Goal: Task Accomplishment & Management: Manage account settings

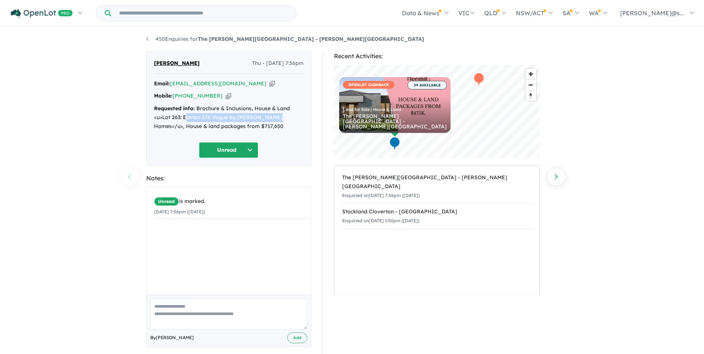
drag, startPoint x: 185, startPoint y: 117, endPoint x: 275, endPoint y: 118, distance: 90.6
click at [275, 118] on div "Requested info: Brochure & Inclusions, House & Land <u>Lot 263: Easton 176 Vogu…" at bounding box center [229, 117] width 150 height 26
click at [478, 175] on div "The [PERSON_NAME][GEOGRAPHIC_DATA] - [PERSON_NAME][GEOGRAPHIC_DATA]" at bounding box center [437, 182] width 190 height 18
click at [294, 142] on div "Unread Unread Assigned Re-engage Appointment Made an offer Holding deposit Cont…" at bounding box center [229, 150] width 150 height 16
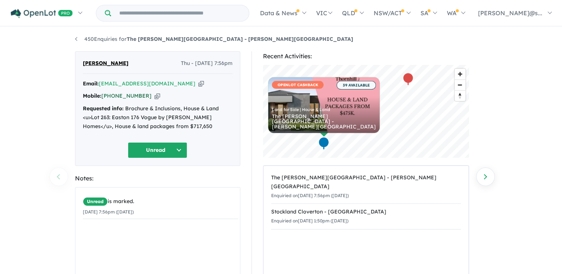
drag, startPoint x: 144, startPoint y: 96, endPoint x: 106, endPoint y: 96, distance: 37.5
click at [106, 96] on div "Mobile: +61 435 459 969 Copied!" at bounding box center [158, 96] width 150 height 9
copy link "61 435 459 969"
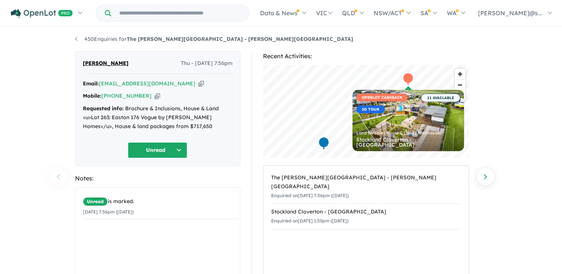
click at [154, 96] on icon "button" at bounding box center [157, 96] width 6 height 8
copy link "61 435 459 969"
click at [198, 83] on icon "button" at bounding box center [201, 84] width 6 height 8
copy link "61 435 459 969"
click at [198, 84] on icon "button" at bounding box center [201, 84] width 6 height 8
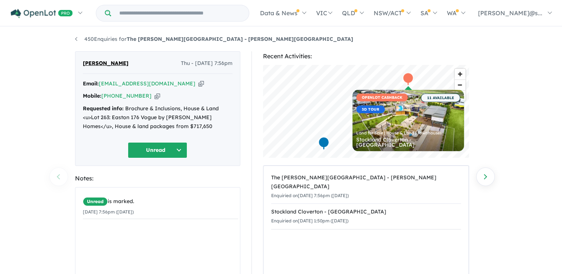
copy link "61 435 459 969"
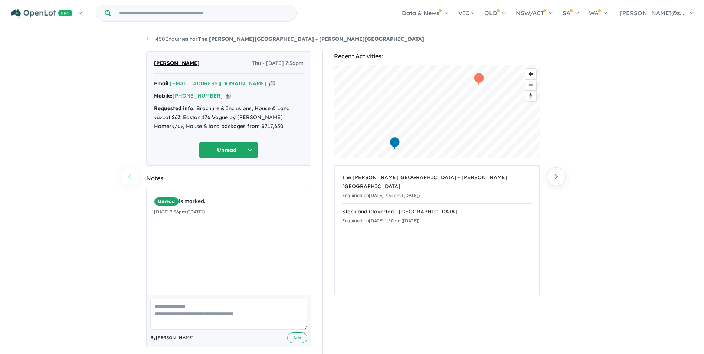
scroll to position [8, 0]
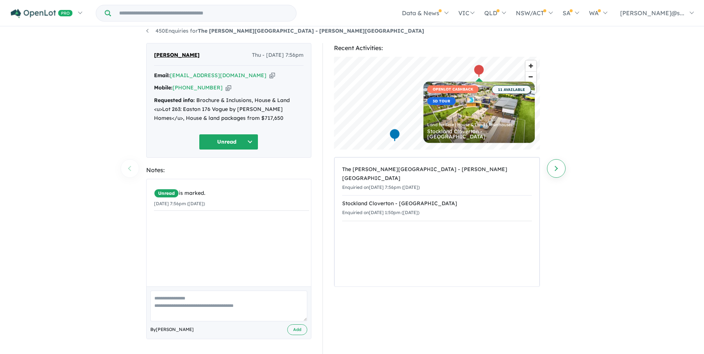
click at [562, 173] on link "Next enquiry" at bounding box center [556, 168] width 19 height 19
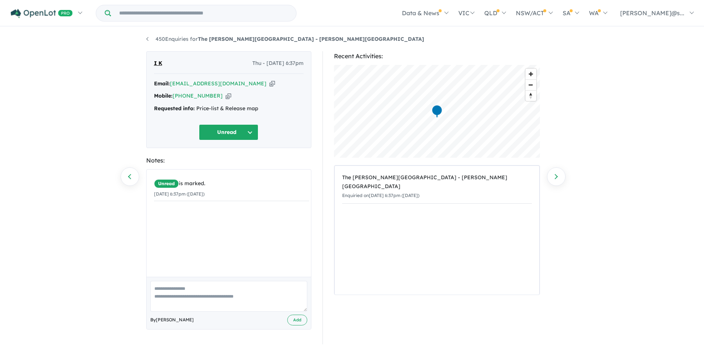
click at [127, 178] on link "Previous enquiry" at bounding box center [130, 176] width 19 height 19
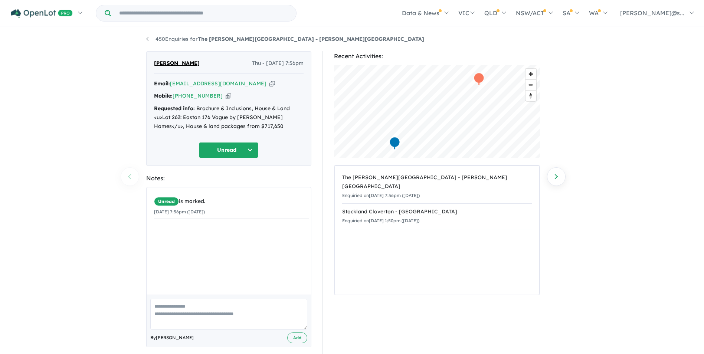
click at [254, 151] on button "Unread" at bounding box center [228, 150] width 59 height 16
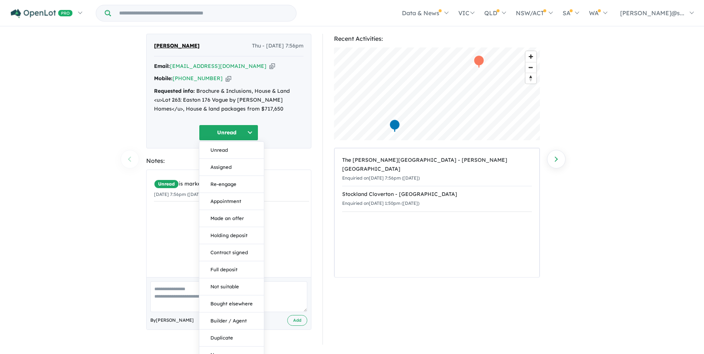
scroll to position [27, 0]
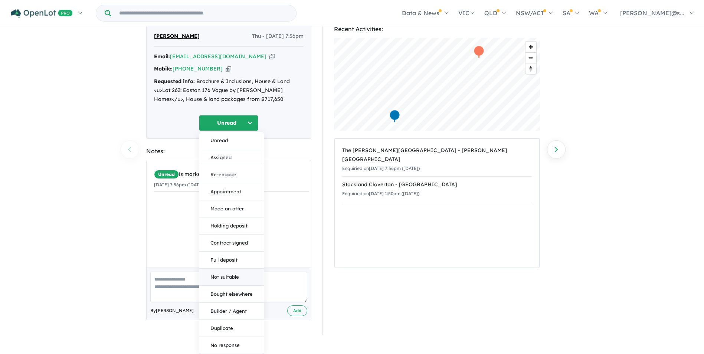
click at [237, 280] on button "Not suitable" at bounding box center [231, 277] width 65 height 17
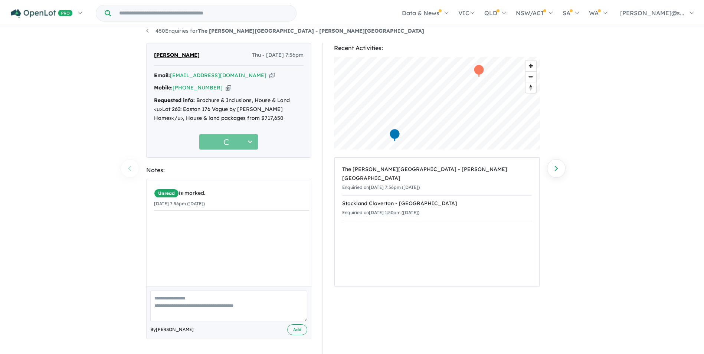
scroll to position [8, 0]
click at [213, 302] on textarea at bounding box center [228, 306] width 157 height 31
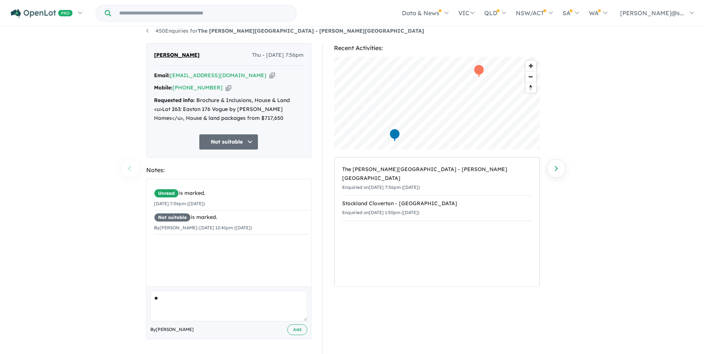
type textarea "*"
type textarea "**********"
click at [299, 334] on button "Add" at bounding box center [297, 329] width 20 height 11
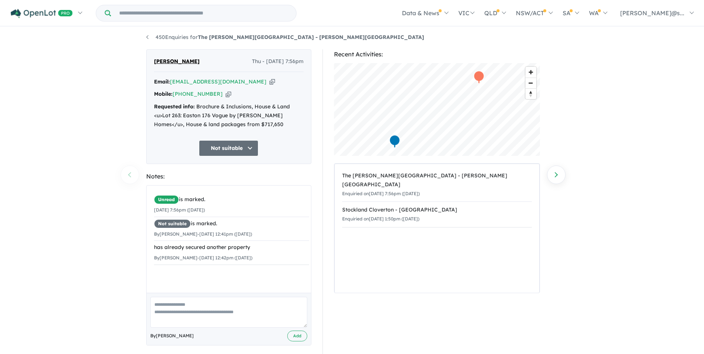
scroll to position [0, 0]
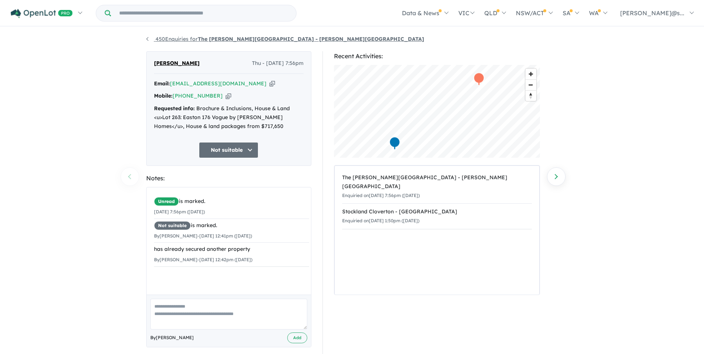
click at [153, 37] on link "450 Enquiries for The Thornhill Gardens Estate - Thornhill Park" at bounding box center [285, 39] width 278 height 7
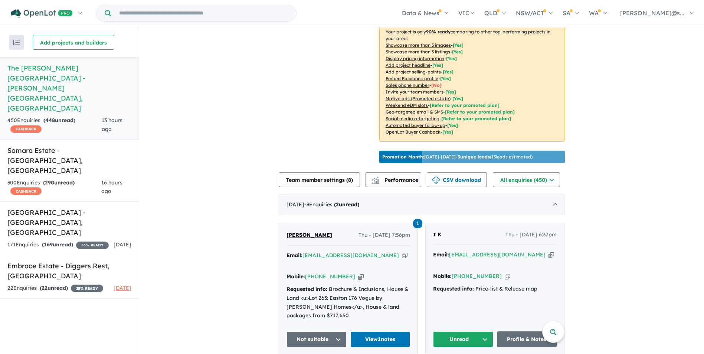
scroll to position [295, 0]
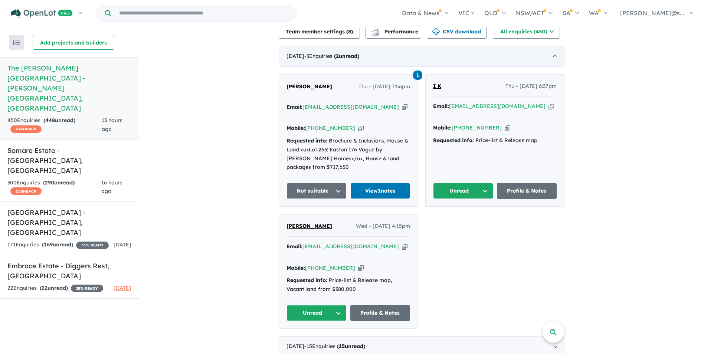
click at [517, 51] on div "October 2025 - 3 Enquir ies ( 2 unread)" at bounding box center [422, 56] width 286 height 21
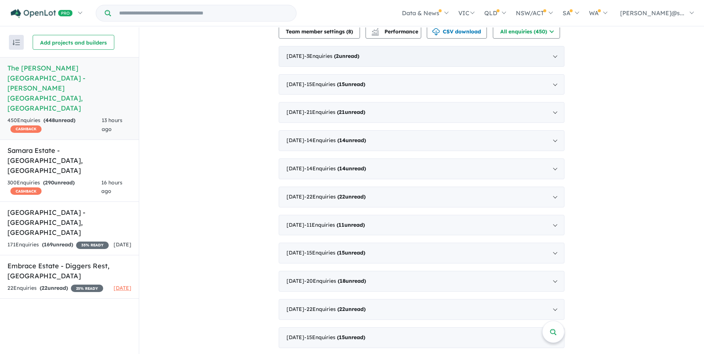
click at [517, 51] on div "October 2025 - 3 Enquir ies ( 2 unread)" at bounding box center [422, 56] width 286 height 21
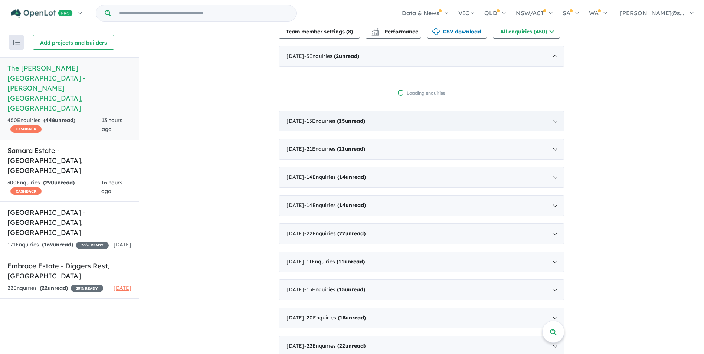
scroll to position [1, 0]
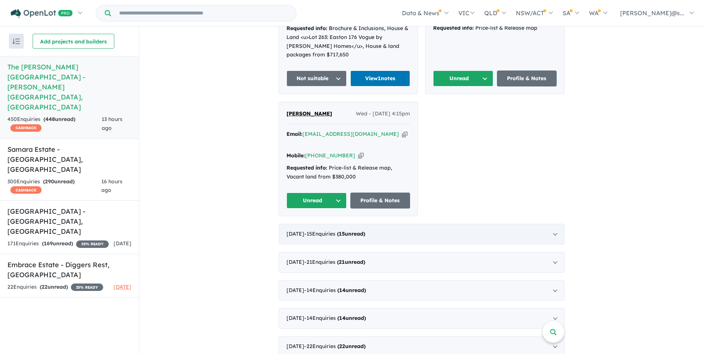
click at [356, 224] on div "September 2025 - 15 Enquir ies ( 15 unread)" at bounding box center [422, 234] width 286 height 21
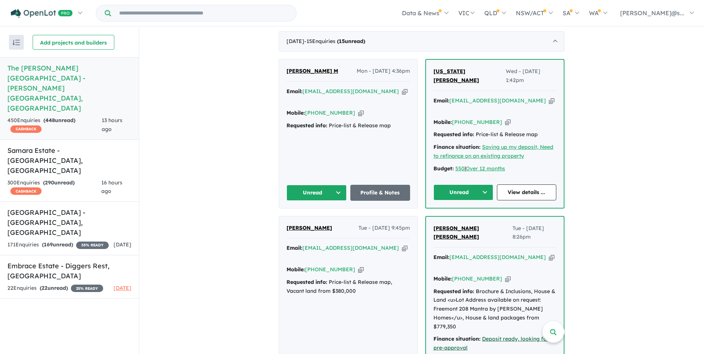
scroll to position [350, 0]
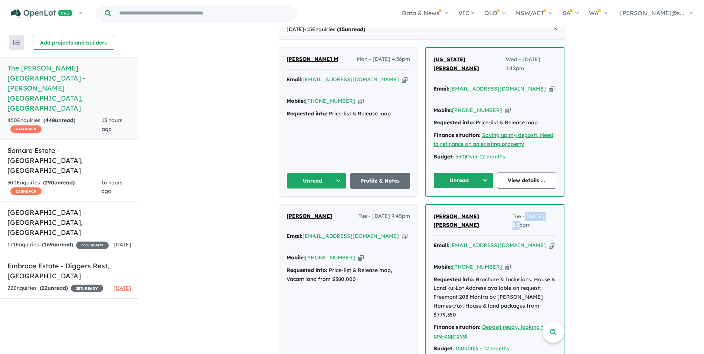
drag, startPoint x: 504, startPoint y: 196, endPoint x: 533, endPoint y: 196, distance: 28.6
click at [533, 212] on span "Tue - 16/09/2025, 8:26pm" at bounding box center [535, 221] width 44 height 18
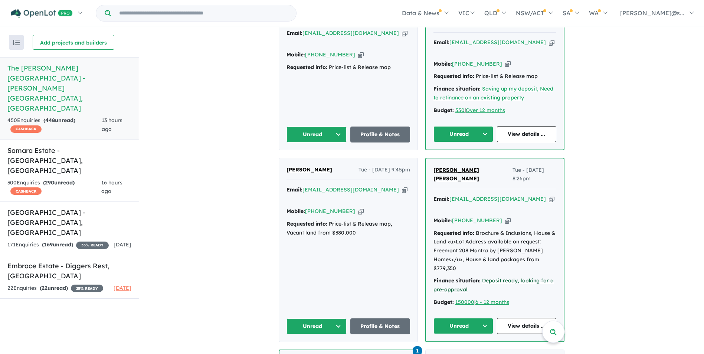
scroll to position [461, 0]
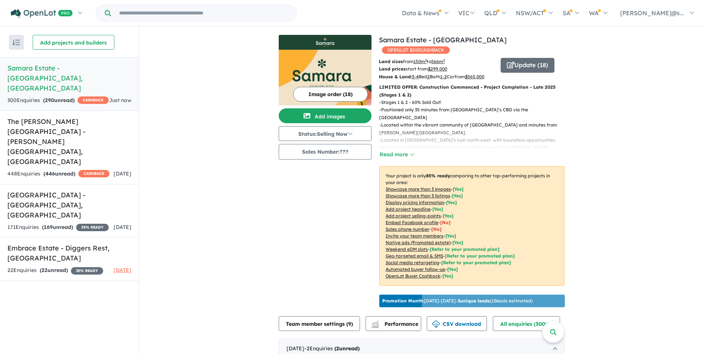
scroll to position [223, 0]
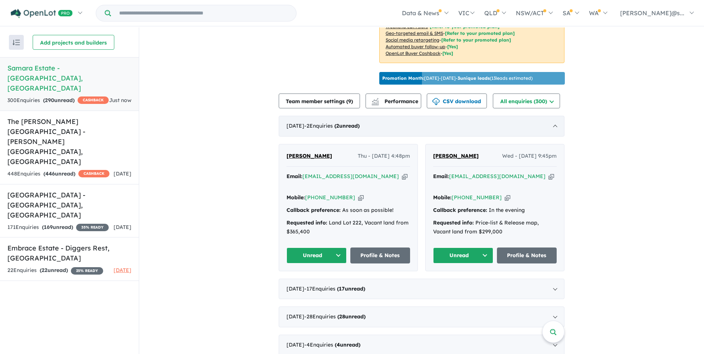
click at [492, 127] on div "[DATE] - 2 Enquir ies ( 2 unread)" at bounding box center [422, 126] width 286 height 21
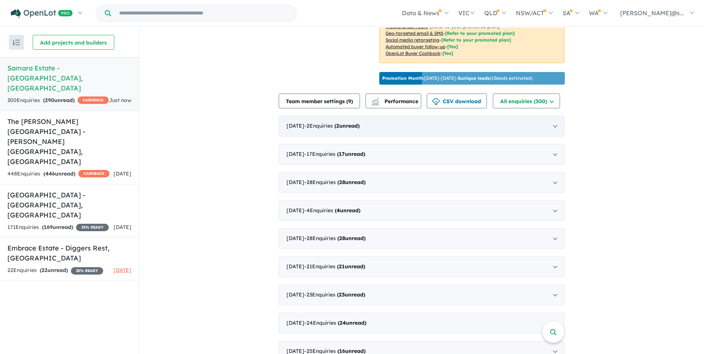
click at [492, 127] on div "[DATE] - 2 Enquir ies ( 2 unread)" at bounding box center [422, 126] width 286 height 21
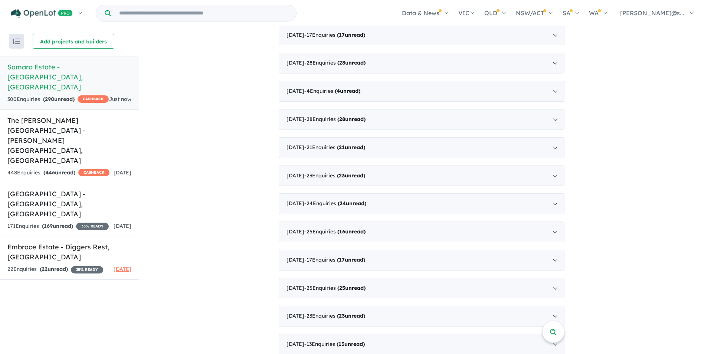
scroll to position [557, 0]
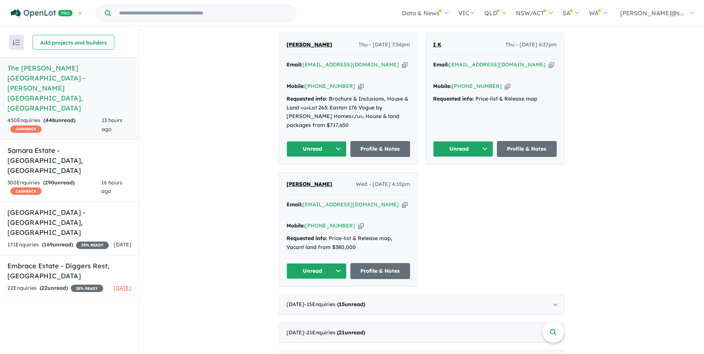
scroll to position [297, 0]
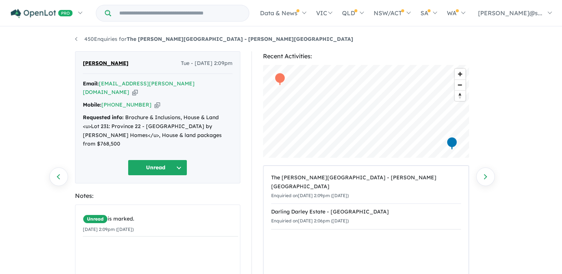
drag, startPoint x: 67, startPoint y: 164, endPoint x: 539, endPoint y: 119, distance: 473.9
click at [539, 119] on div "450 Enquiries for The Thornhill Gardens Estate - Thornhill Park Previous enquir…" at bounding box center [281, 151] width 562 height 248
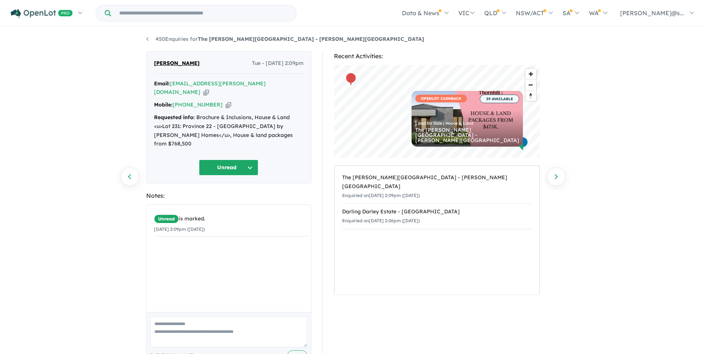
click at [160, 35] on li "450 Enquiries for The Thornhill Gardens Estate - Thornhill Park" at bounding box center [285, 39] width 278 height 9
click at [169, 37] on link "450 Enquiries for The Thornhill Gardens Estate - Thornhill Park" at bounding box center [285, 39] width 278 height 7
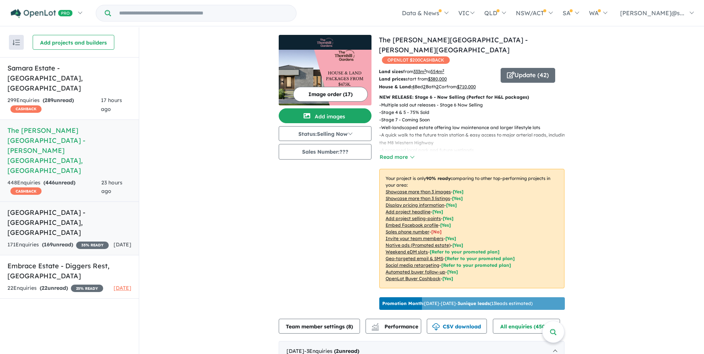
click at [85, 241] on div "171 Enquir ies ( 169 unread) 35 % READY" at bounding box center [57, 245] width 101 height 9
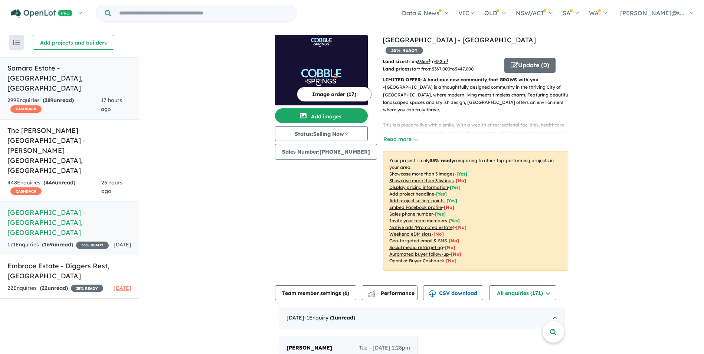
click at [77, 96] on div "299 Enquir ies ( 289 unread) CASHBACK" at bounding box center [54, 105] width 94 height 18
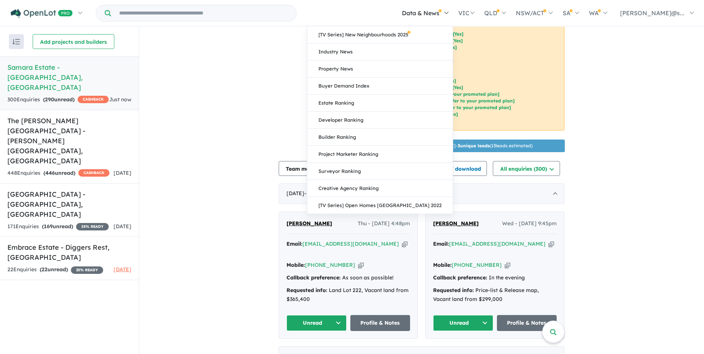
scroll to position [148, 0]
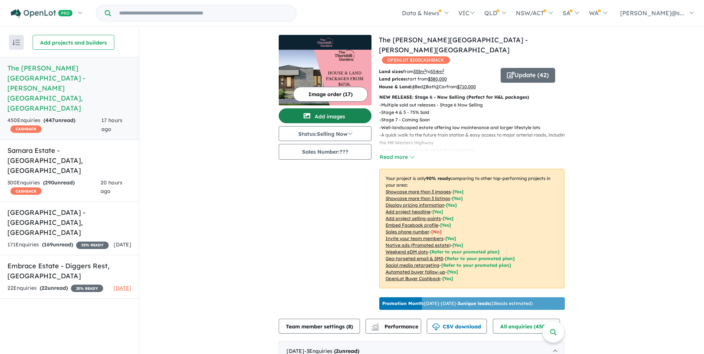
click at [304, 115] on icon "button" at bounding box center [307, 115] width 7 height 7
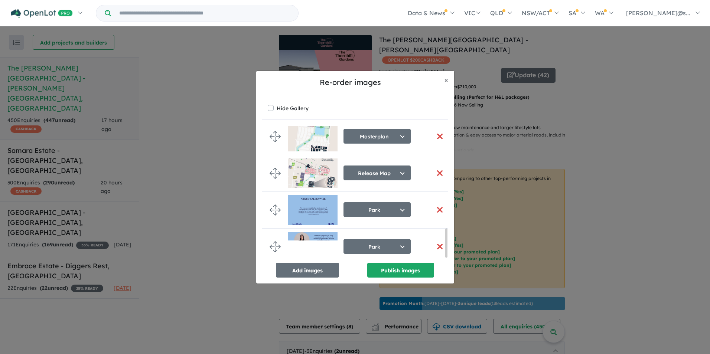
scroll to position [488, 0]
click at [444, 79] on button "× Close" at bounding box center [446, 80] width 16 height 19
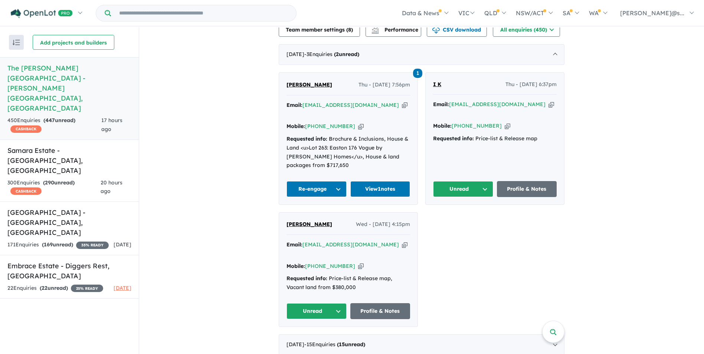
scroll to position [111, 0]
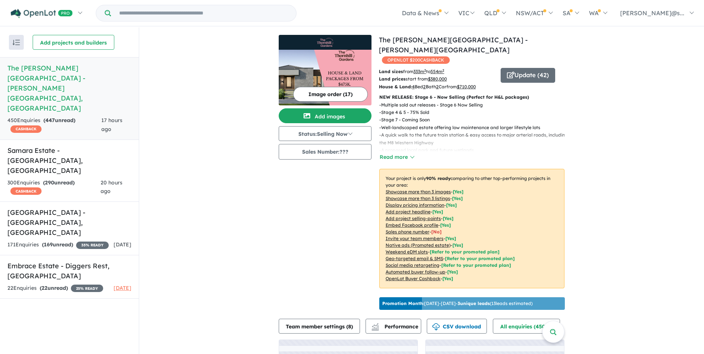
click at [65, 69] on h5 "[GEOGRAPHIC_DATA][PERSON_NAME] - [PERSON_NAME][GEOGRAPHIC_DATA] , [GEOGRAPHIC_D…" at bounding box center [69, 88] width 124 height 50
click at [524, 68] on button "Update ( 42 )" at bounding box center [528, 75] width 55 height 15
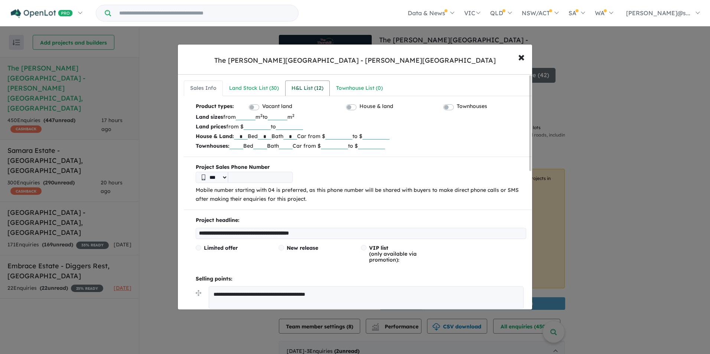
click at [307, 84] on div "H&L List ( 12 )" at bounding box center [307, 88] width 32 height 9
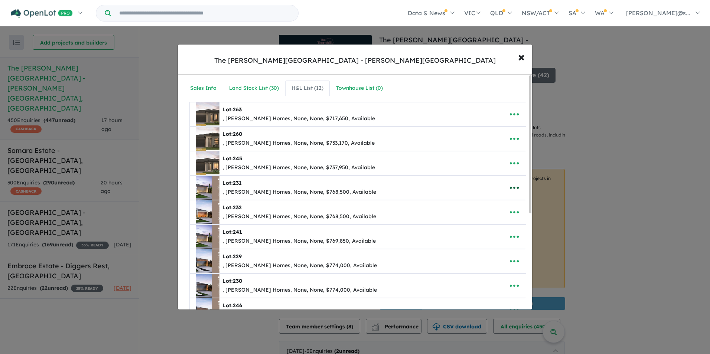
click at [508, 190] on icon "button" at bounding box center [513, 187] width 11 height 11
click at [503, 179] on button "button" at bounding box center [514, 187] width 23 height 17
click at [508, 113] on icon "button" at bounding box center [513, 114] width 11 height 11
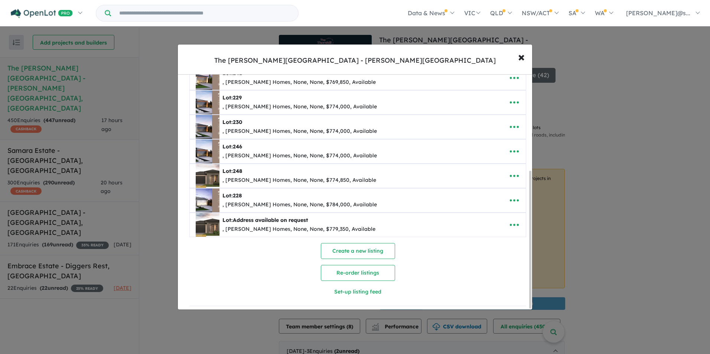
scroll to position [164, 0]
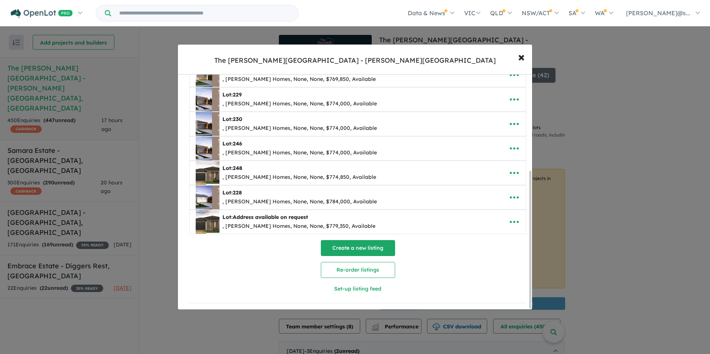
click at [384, 245] on button "Create a new listing" at bounding box center [358, 248] width 74 height 16
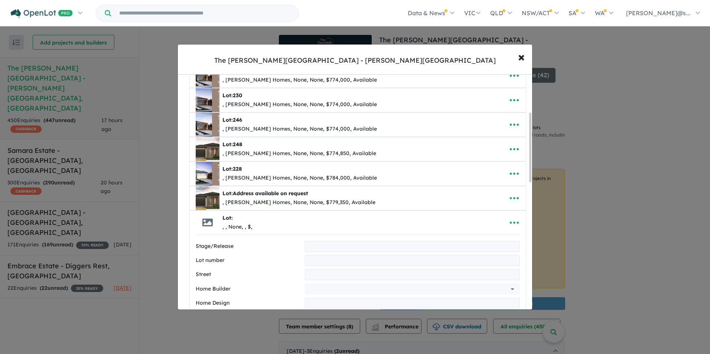
scroll to position [0, 0]
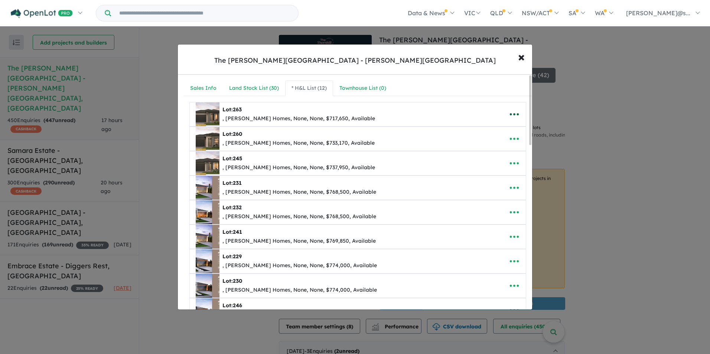
click at [518, 113] on button "button" at bounding box center [514, 114] width 23 height 17
click at [423, 83] on nav "Sales Info Land Stock List ( 30 ) * H&L List ( 12 ) Townhouse List ( 0 )" at bounding box center [358, 89] width 348 height 16
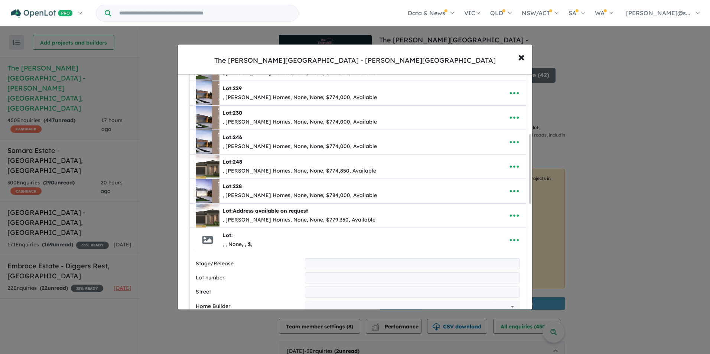
scroll to position [223, 0]
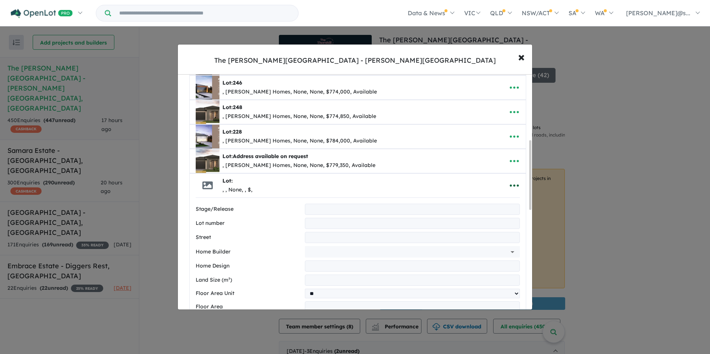
click at [517, 184] on button "button" at bounding box center [514, 185] width 23 height 17
click at [491, 225] on link "Remove" at bounding box center [497, 220] width 55 height 17
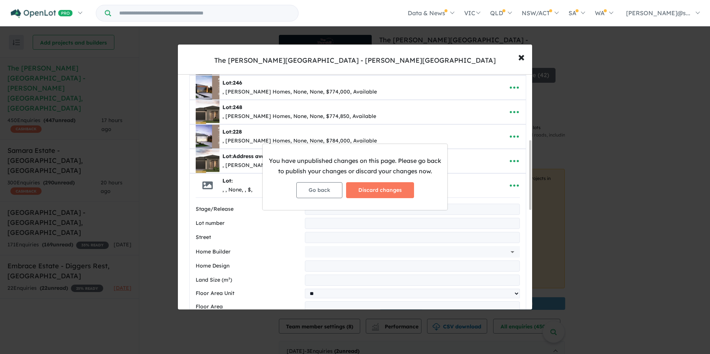
click at [422, 64] on div "You have unpublished changes on this page. Please go back to publish your chang…" at bounding box center [355, 177] width 710 height 354
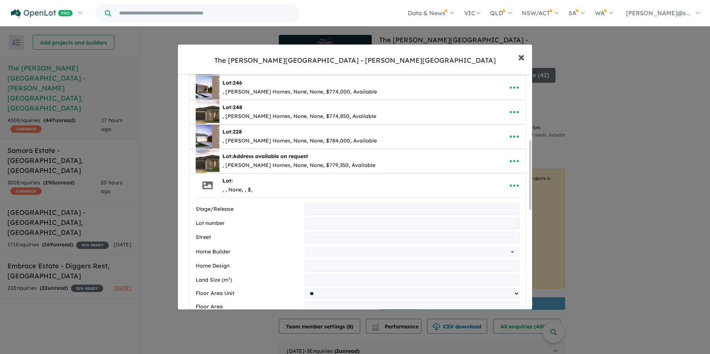
click at [526, 59] on button "× Close" at bounding box center [521, 57] width 22 height 20
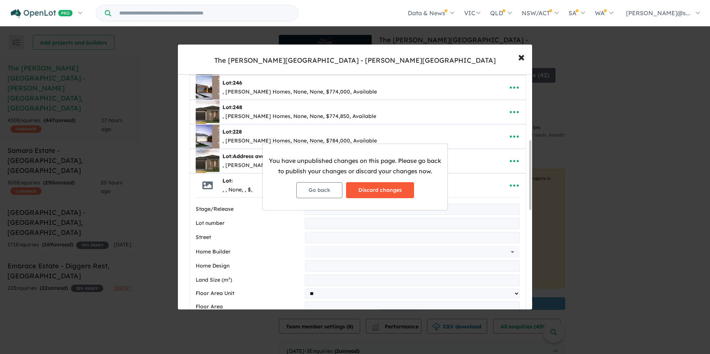
click at [372, 193] on button "Discard changes" at bounding box center [380, 190] width 68 height 16
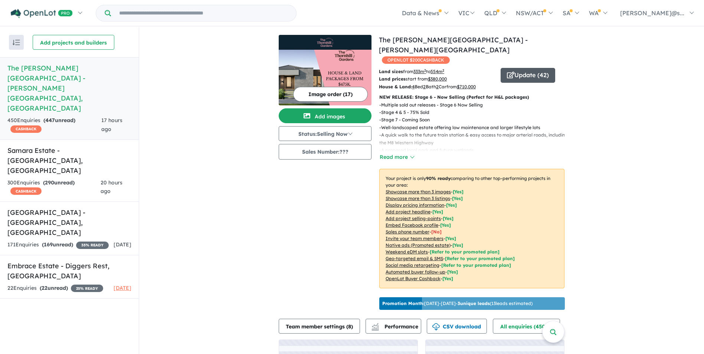
click at [531, 68] on button "Update ( 42 )" at bounding box center [528, 75] width 55 height 15
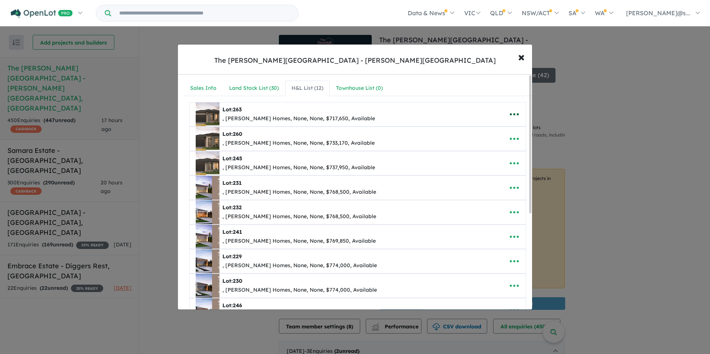
click at [512, 111] on icon "button" at bounding box center [513, 114] width 11 height 11
click at [490, 148] on link "Remove" at bounding box center [497, 149] width 55 height 17
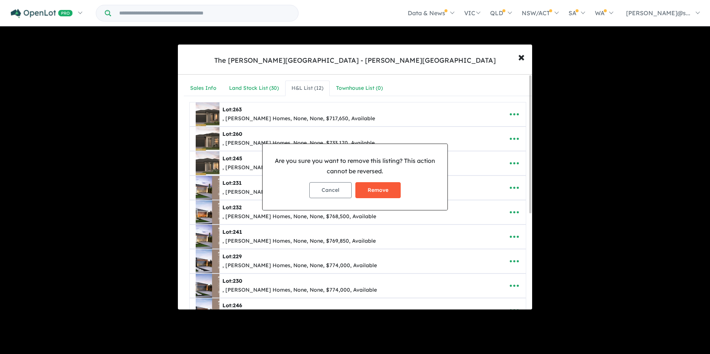
click at [379, 186] on button "Remove" at bounding box center [377, 190] width 45 height 16
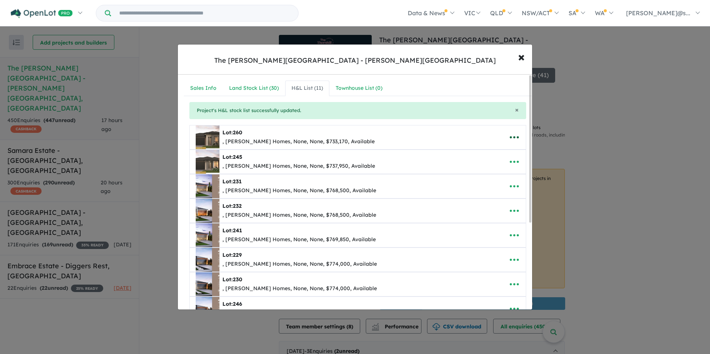
click at [515, 135] on icon "button" at bounding box center [513, 137] width 11 height 11
click at [500, 169] on link "Remove" at bounding box center [497, 172] width 55 height 17
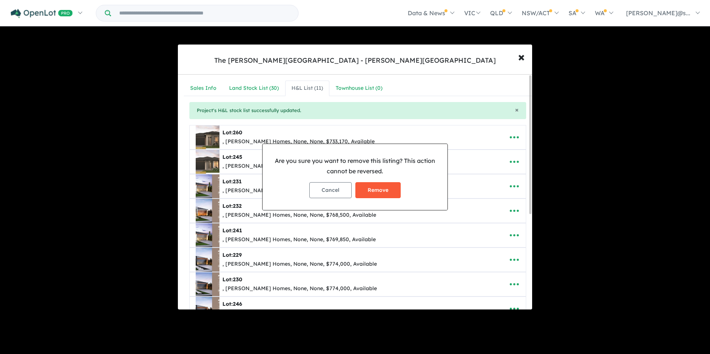
click at [387, 194] on button "Remove" at bounding box center [377, 190] width 45 height 16
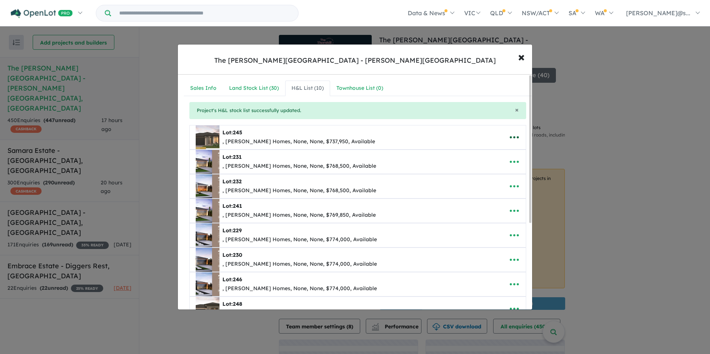
click at [515, 137] on icon "button" at bounding box center [514, 137] width 9 height 2
click at [493, 167] on link "Remove" at bounding box center [497, 172] width 55 height 17
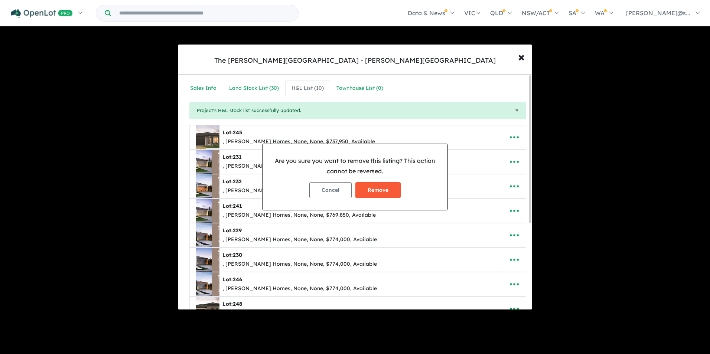
click at [387, 190] on button "Remove" at bounding box center [377, 190] width 45 height 16
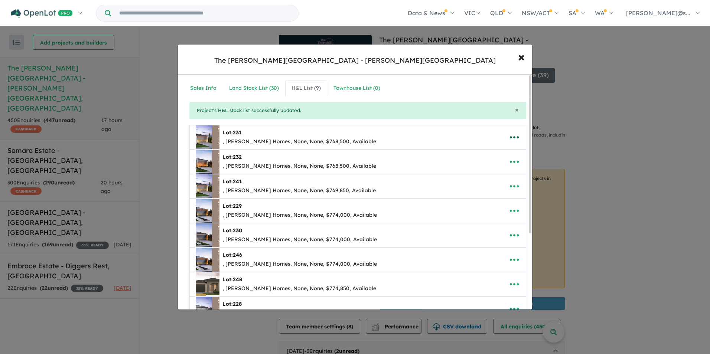
click at [513, 138] on icon "button" at bounding box center [513, 137] width 11 height 11
click at [487, 172] on link "Remove" at bounding box center [497, 172] width 55 height 17
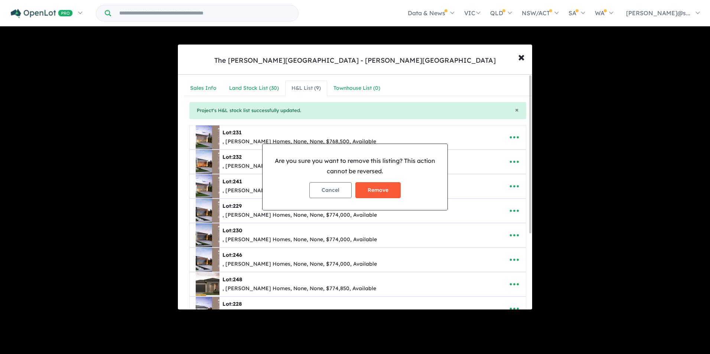
click at [375, 187] on button "Remove" at bounding box center [377, 190] width 45 height 16
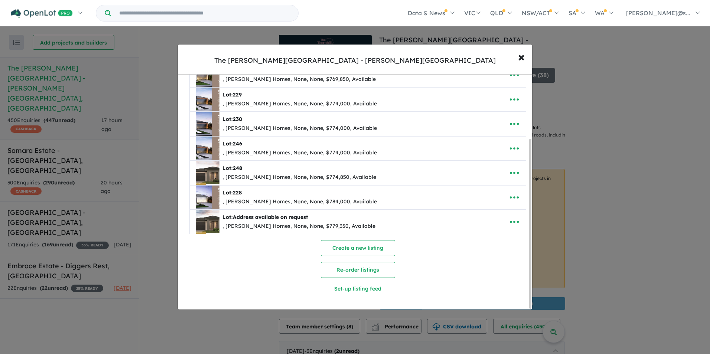
scroll to position [89, 0]
click at [512, 167] on icon "button" at bounding box center [513, 172] width 11 height 11
click at [481, 210] on link "Remove" at bounding box center [497, 208] width 55 height 17
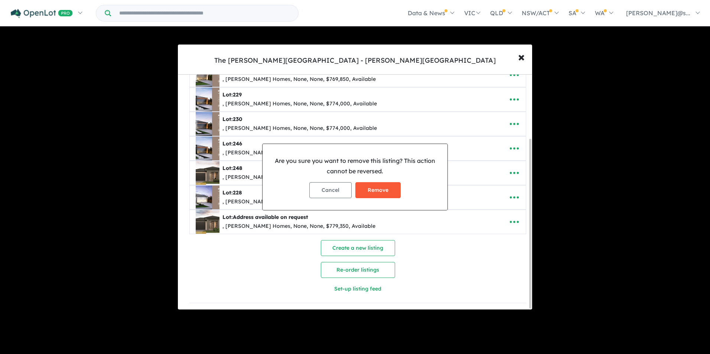
click at [389, 191] on button "Remove" at bounding box center [377, 190] width 45 height 16
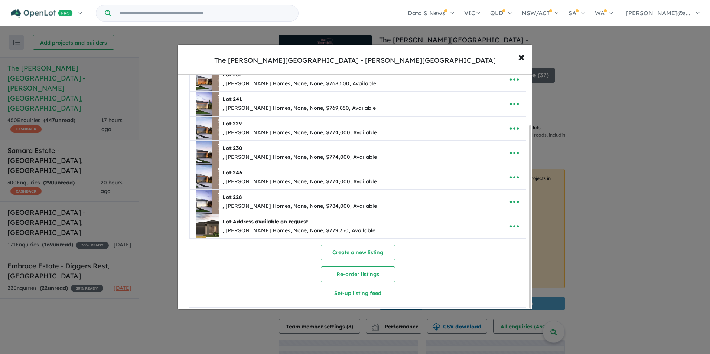
scroll to position [65, 0]
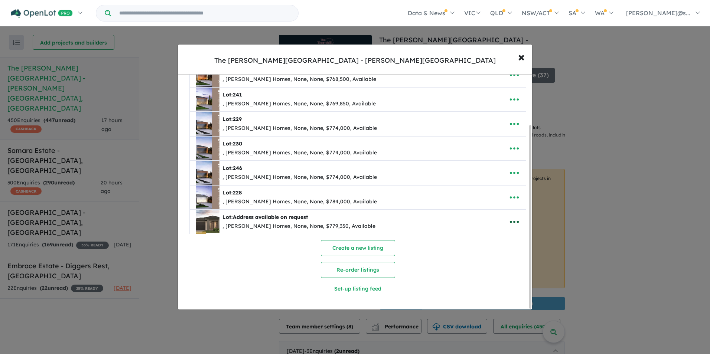
click at [512, 217] on icon "button" at bounding box center [513, 221] width 11 height 11
click at [489, 249] on link "Remove" at bounding box center [497, 257] width 55 height 17
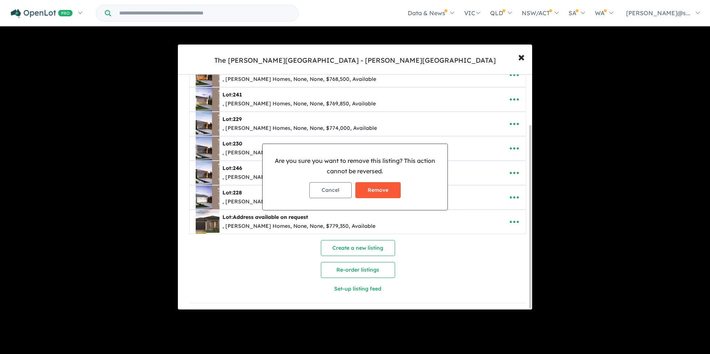
click at [383, 193] on button "Remove" at bounding box center [377, 190] width 45 height 16
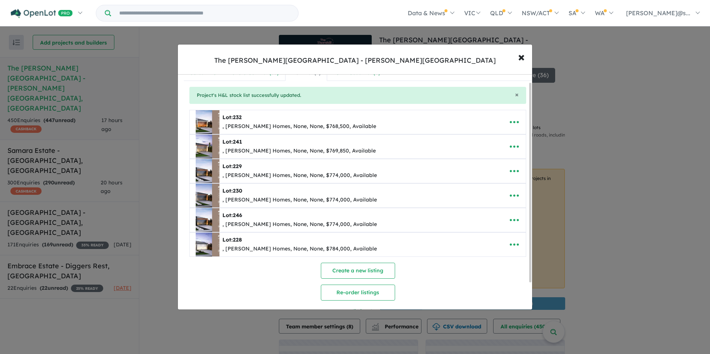
scroll to position [0, 0]
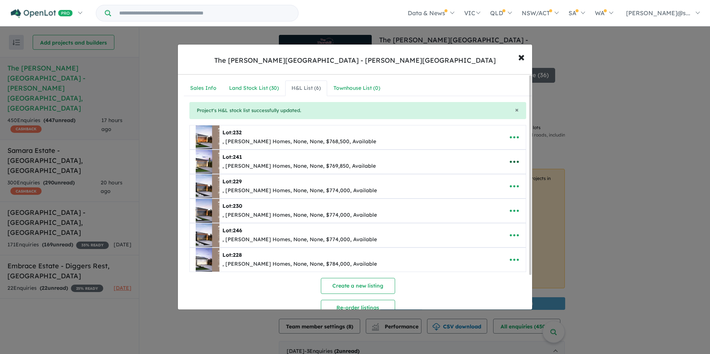
click at [514, 159] on icon "button" at bounding box center [513, 161] width 11 height 11
click at [488, 194] on link "Remove" at bounding box center [497, 197] width 55 height 17
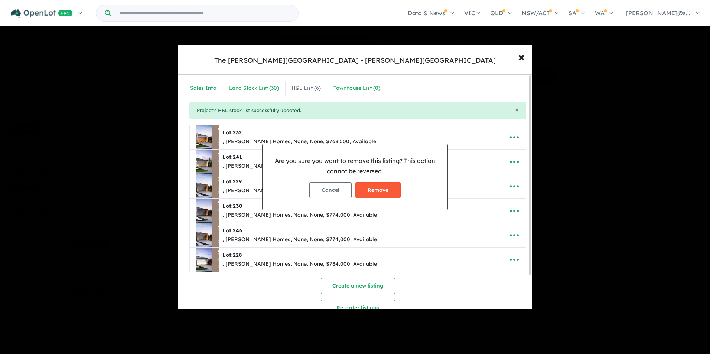
click at [383, 192] on button "Remove" at bounding box center [377, 190] width 45 height 16
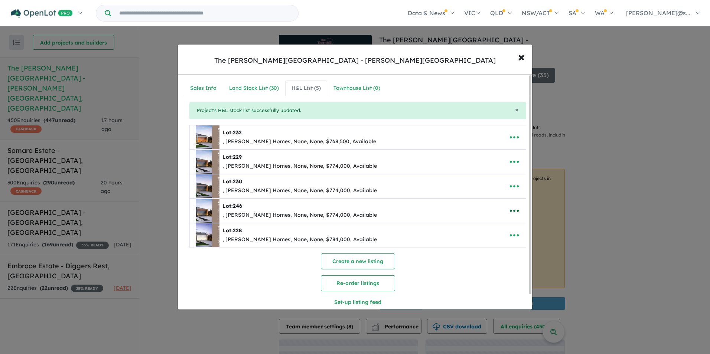
click at [514, 212] on icon "button" at bounding box center [513, 210] width 11 height 11
click at [495, 242] on link "Remove" at bounding box center [497, 246] width 55 height 17
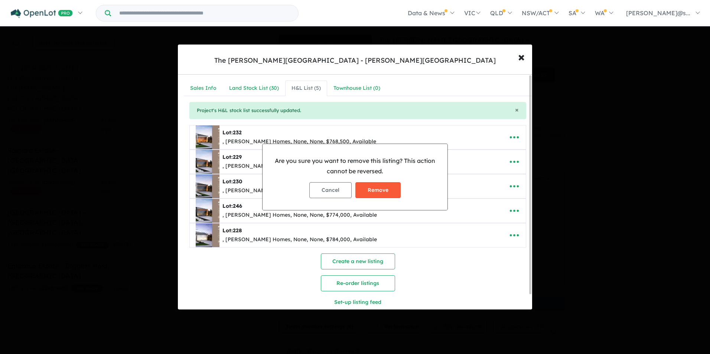
click at [384, 191] on button "Remove" at bounding box center [377, 190] width 45 height 16
